Goal: Find specific page/section: Find specific page/section

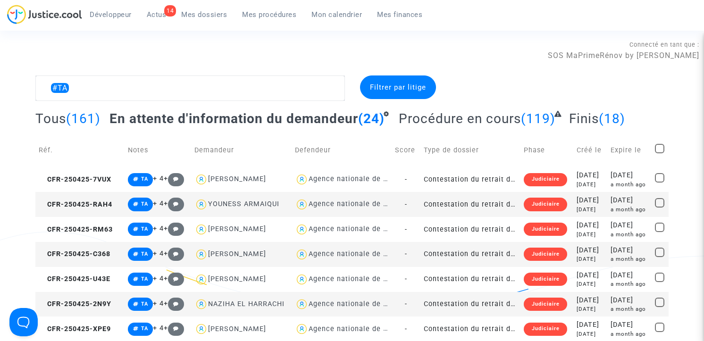
click at [259, 13] on span "Mes procédures" at bounding box center [269, 14] width 54 height 8
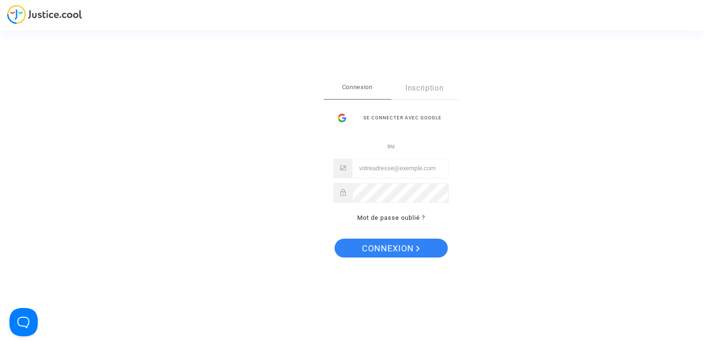
type input "claire+onboarding@justice.cool"
click at [374, 262] on div "Se connecter Connexion Inscription Se connecter avec Google ou claire+onboardin…" at bounding box center [391, 170] width 135 height 187
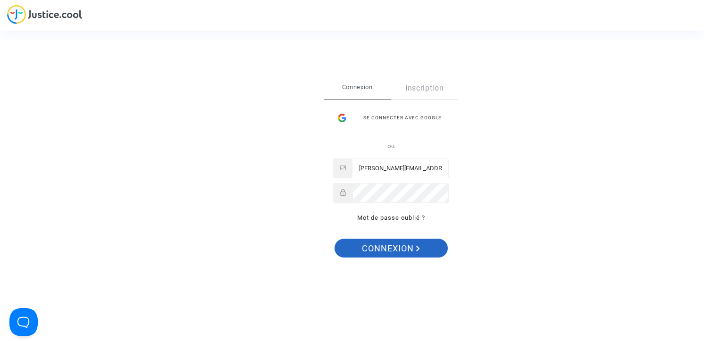
click at [379, 251] on span "Connexion" at bounding box center [391, 249] width 58 height 20
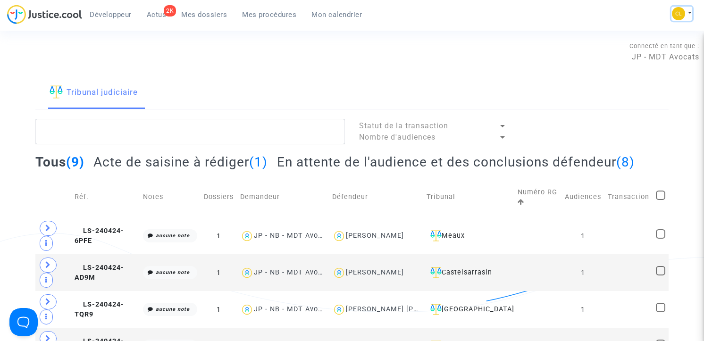
click at [682, 12] on img at bounding box center [678, 13] width 13 height 13
click at [651, 51] on link "Changer de compte" at bounding box center [644, 48] width 95 height 15
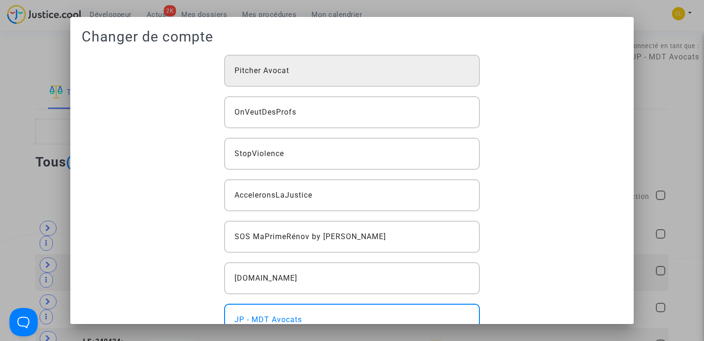
click at [359, 75] on div "Pitcher Avocat" at bounding box center [352, 71] width 256 height 32
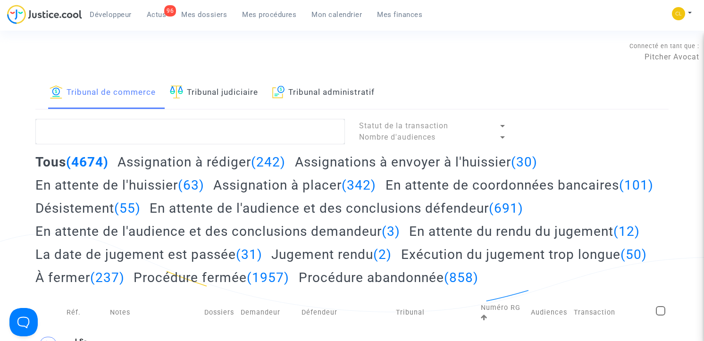
click at [274, 187] on h2 "Assignation à placer (342)" at bounding box center [294, 185] width 163 height 17
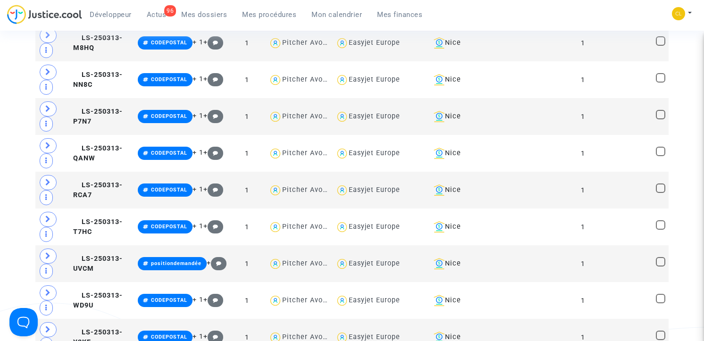
scroll to position [1035, 0]
